Goal: Navigation & Orientation: Find specific page/section

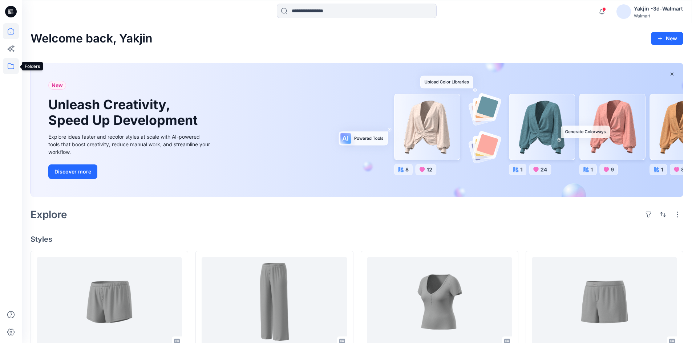
click at [11, 67] on icon at bounding box center [11, 66] width 16 height 16
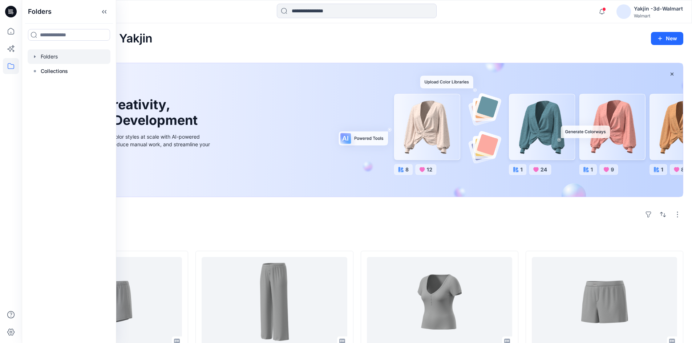
click at [63, 59] on div at bounding box center [69, 56] width 83 height 15
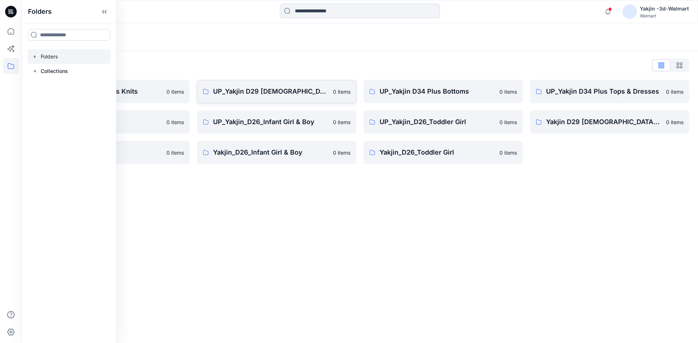
click at [244, 99] on link "UP_Yakjin D29 [DEMOGRAPHIC_DATA] Sleep 0 items" at bounding box center [276, 91] width 159 height 23
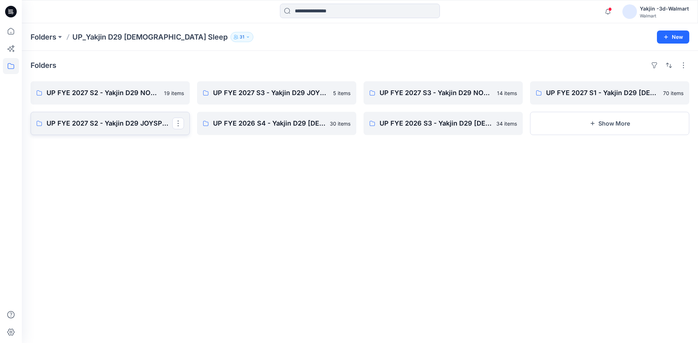
click at [128, 124] on p "UP FYE 2027 S2 - Yakjin D29 JOYSPUN [DEMOGRAPHIC_DATA] Sleepwear" at bounding box center [110, 123] width 126 height 10
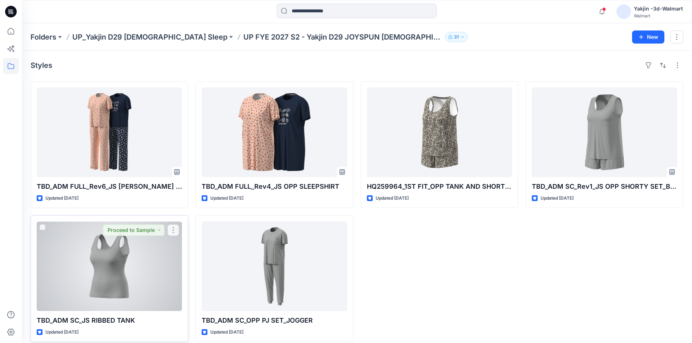
click at [108, 254] on div at bounding box center [109, 267] width 145 height 90
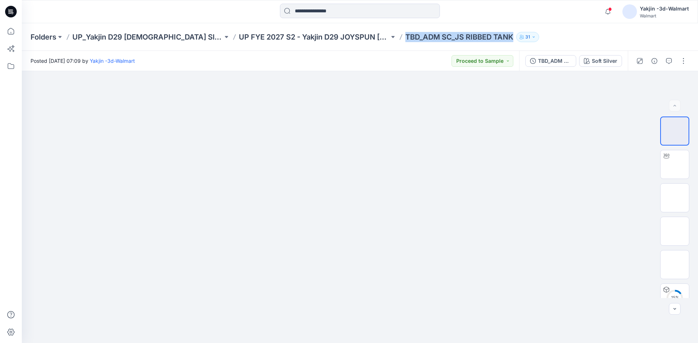
drag, startPoint x: 353, startPoint y: 34, endPoint x: 471, endPoint y: 39, distance: 117.5
click at [471, 39] on div "Folders UP_Yakjin D29 [DEMOGRAPHIC_DATA] Sleep UP FYE 2027 S2 - Yakjin D29 JOYS…" at bounding box center [332, 37] width 602 height 10
copy div "TBD_ADM SC_JS RIBBED TANK 31"
click at [310, 36] on p "UP FYE 2027 S2 - Yakjin D29 JOYSPUN [DEMOGRAPHIC_DATA] Sleepwear" at bounding box center [314, 37] width 150 height 10
